Goal: Obtain resource: Download file/media

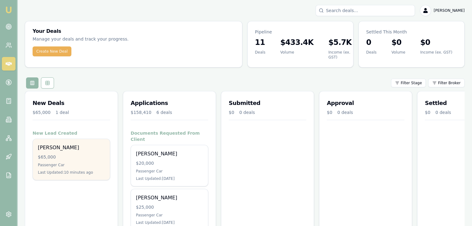
click at [61, 163] on div "Passenger Car" at bounding box center [71, 165] width 67 height 5
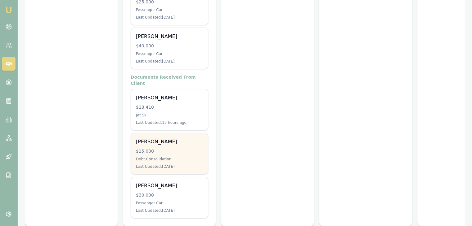
scroll to position [207, 0]
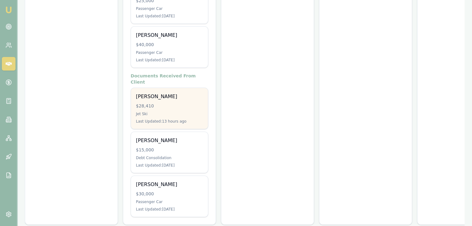
click at [159, 103] on div "$28,410" at bounding box center [169, 106] width 67 height 6
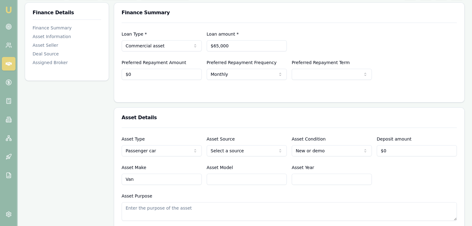
scroll to position [31, 0]
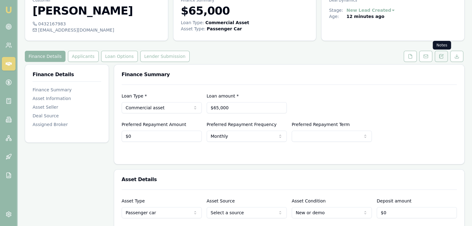
click at [442, 56] on icon at bounding box center [441, 56] width 5 height 5
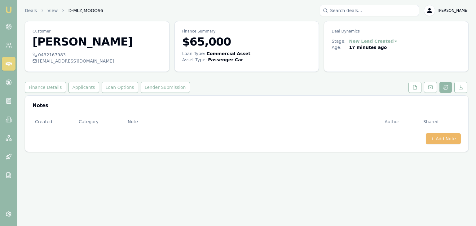
click at [442, 136] on button "+ Add Note" at bounding box center [443, 138] width 35 height 11
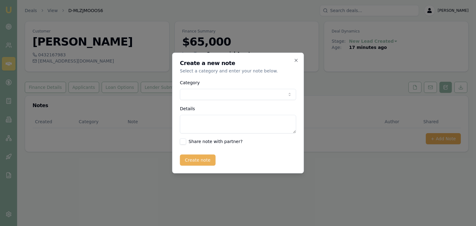
click at [237, 94] on body "Emu Broker Deals View D-MLZJMOOOS6 Baron Ketterman Toggle Menu Customer Ben Mat…" at bounding box center [238, 113] width 476 height 226
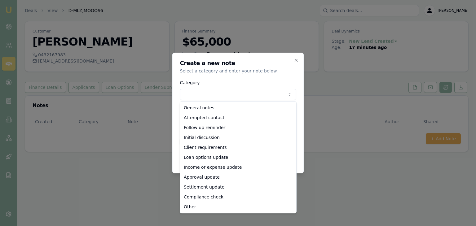
select select "ATTEMPTED_CONTACT"
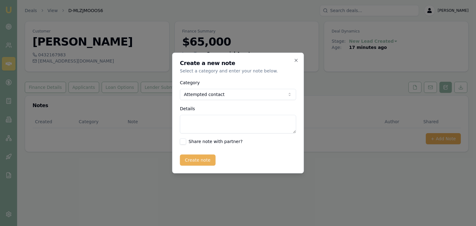
click at [198, 121] on textarea "Details" at bounding box center [238, 124] width 116 height 19
type textarea "Sent SMS"
click at [195, 161] on button "Create note" at bounding box center [198, 160] width 36 height 11
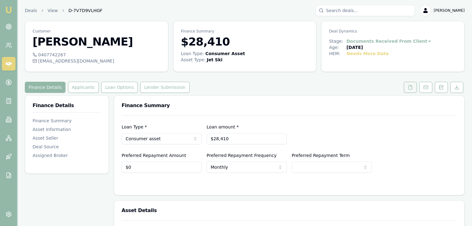
click at [409, 88] on icon at bounding box center [409, 87] width 3 height 4
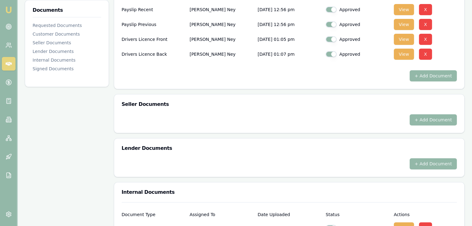
scroll to position [124, 0]
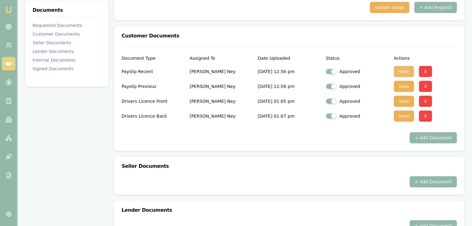
click at [405, 71] on button "View" at bounding box center [404, 71] width 20 height 11
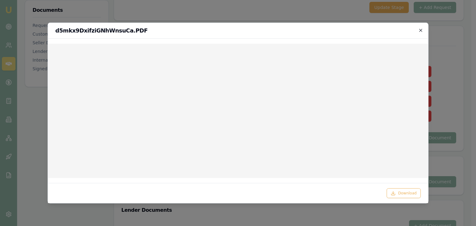
click at [421, 30] on icon "button" at bounding box center [420, 30] width 5 height 5
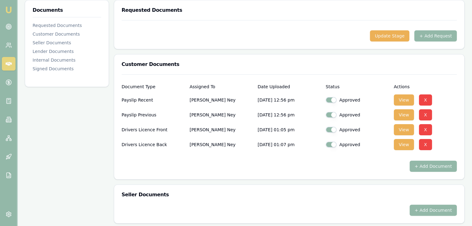
scroll to position [62, 0]
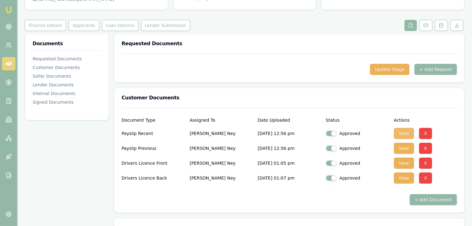
click at [406, 132] on button "View" at bounding box center [404, 133] width 20 height 11
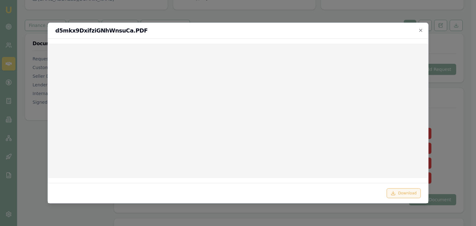
click at [403, 193] on button "Download" at bounding box center [404, 194] width 34 height 10
click at [421, 29] on icon "button" at bounding box center [421, 30] width 3 height 3
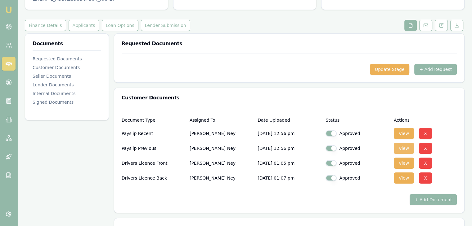
click at [407, 147] on button "View" at bounding box center [404, 148] width 20 height 11
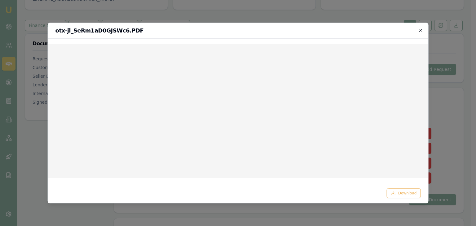
click at [421, 30] on icon "button" at bounding box center [421, 30] width 3 height 3
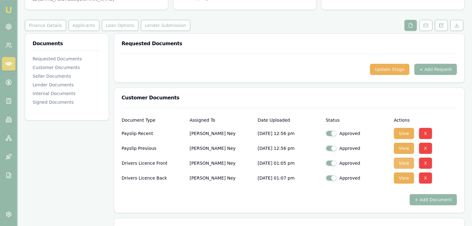
click at [402, 163] on button "View" at bounding box center [404, 163] width 20 height 11
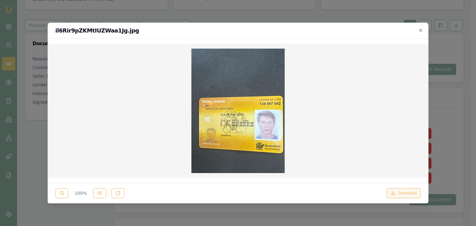
click at [398, 194] on button "Download" at bounding box center [404, 194] width 34 height 10
click at [449, 113] on div at bounding box center [238, 113] width 476 height 226
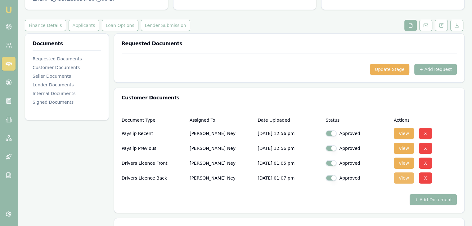
click at [407, 176] on button "View" at bounding box center [404, 178] width 20 height 11
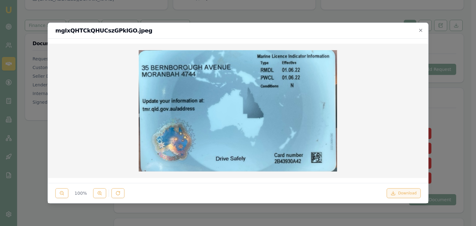
click at [401, 195] on button "Download" at bounding box center [404, 194] width 34 height 10
click at [421, 30] on icon "button" at bounding box center [421, 30] width 3 height 3
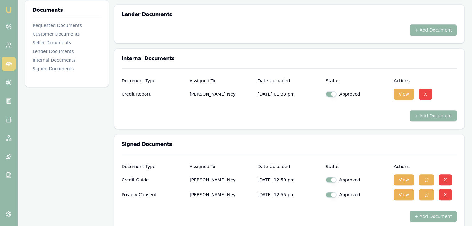
scroll to position [328, 0]
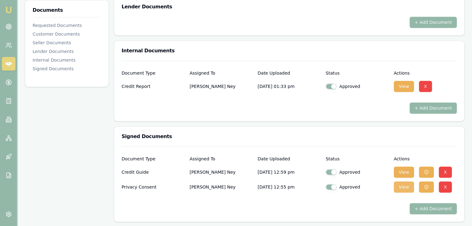
click at [403, 186] on button "View" at bounding box center [404, 187] width 20 height 11
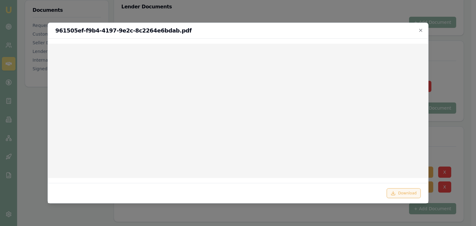
click at [401, 194] on button "Download" at bounding box center [404, 194] width 34 height 10
click at [459, 72] on div at bounding box center [238, 113] width 476 height 226
